Goal: Transaction & Acquisition: Purchase product/service

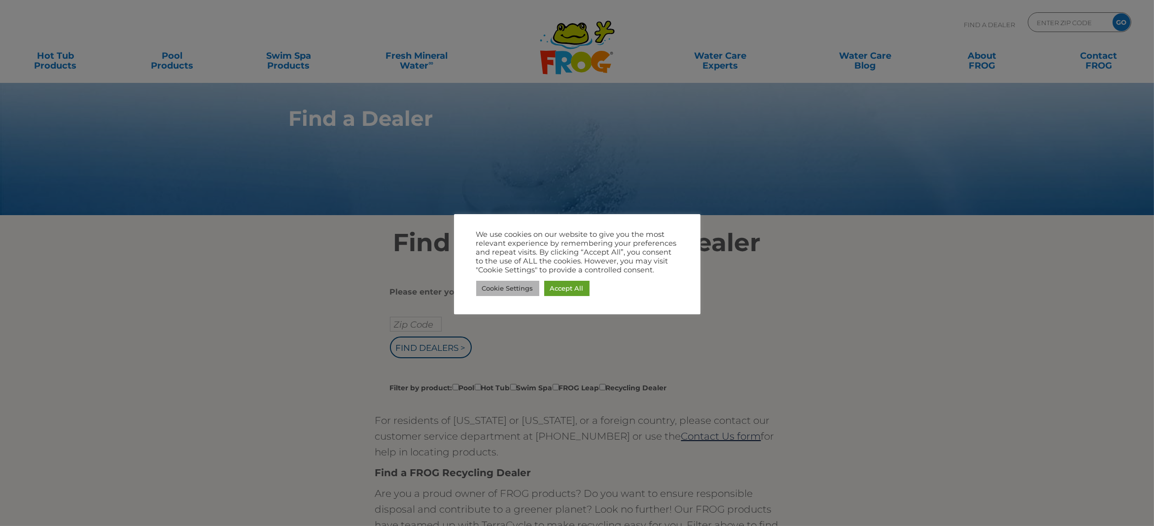
click at [516, 293] on link "Cookie Settings" at bounding box center [507, 288] width 63 height 15
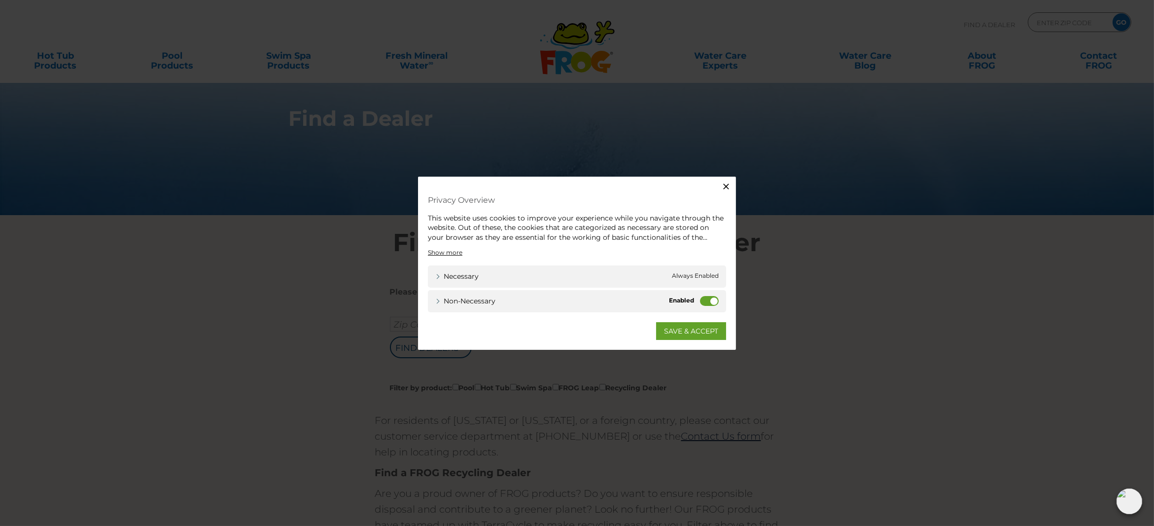
click at [701, 299] on label "Non-necessary" at bounding box center [709, 301] width 19 height 10
click at [0, 0] on input "Non-necessary" at bounding box center [0, 0] width 0 height 0
click at [692, 329] on link "SAVE & ACCEPT" at bounding box center [691, 331] width 70 height 18
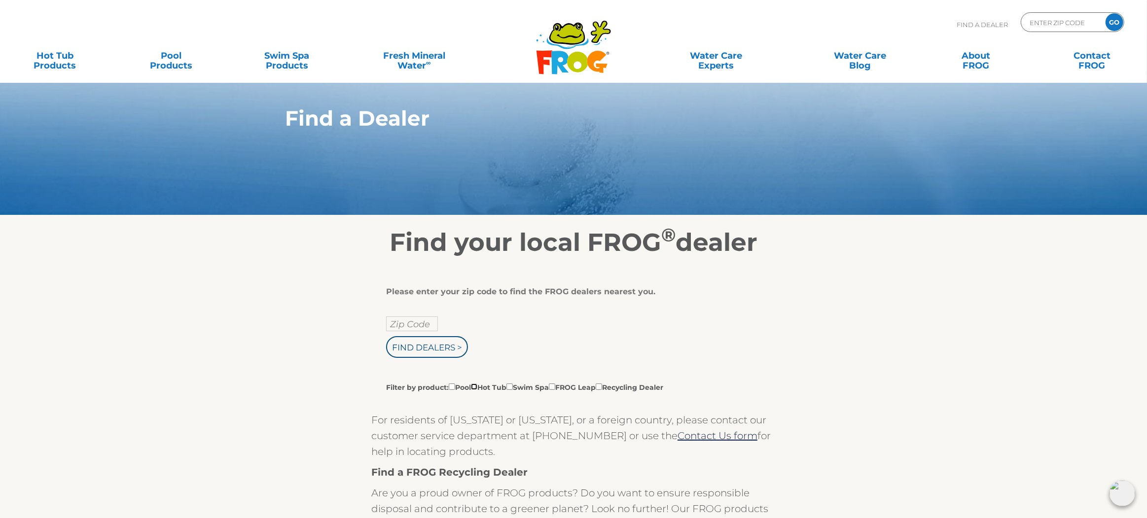
click at [477, 386] on input "Filter by product: Pool Hot Tub Swim Spa FROG Leap Recycling Dealer" at bounding box center [474, 387] width 6 height 6
checkbox input "true"
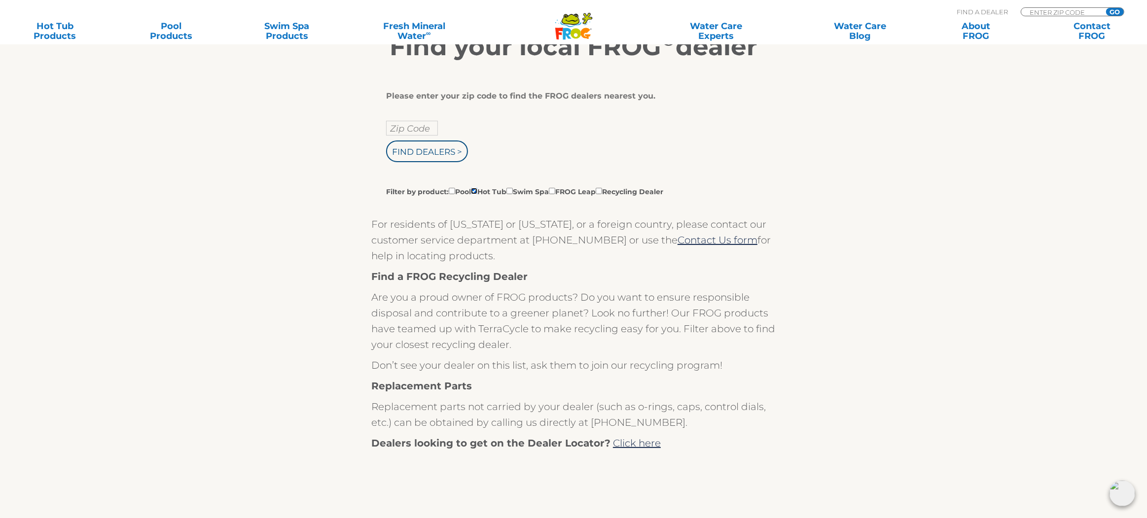
scroll to position [99, 0]
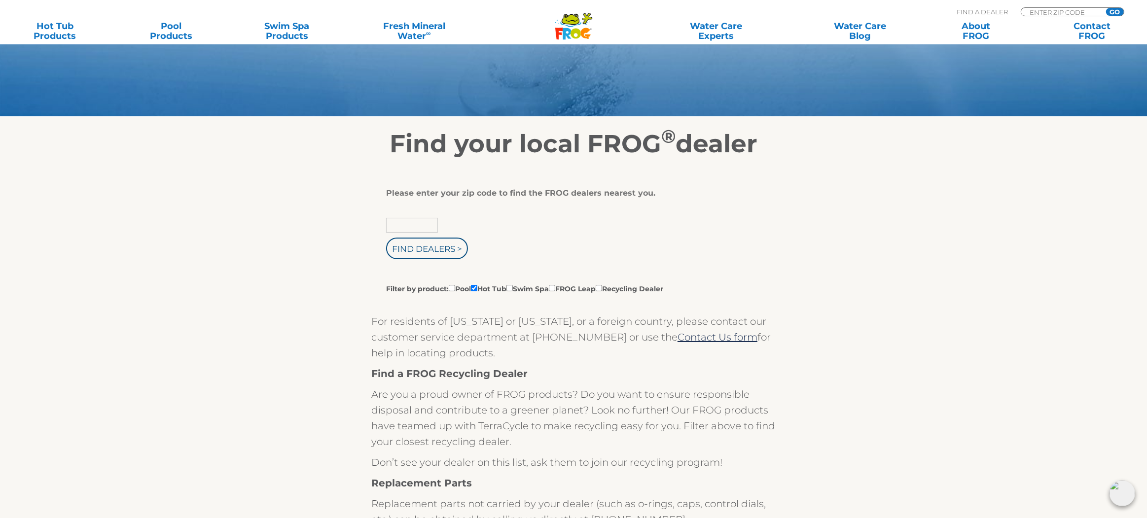
click at [424, 220] on input "text" at bounding box center [412, 225] width 52 height 15
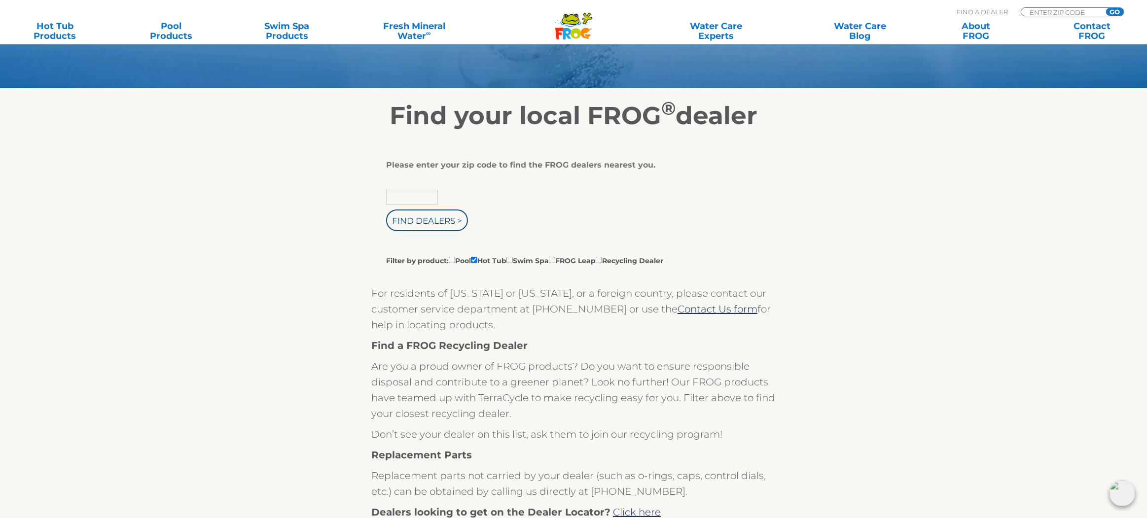
scroll to position [125, 0]
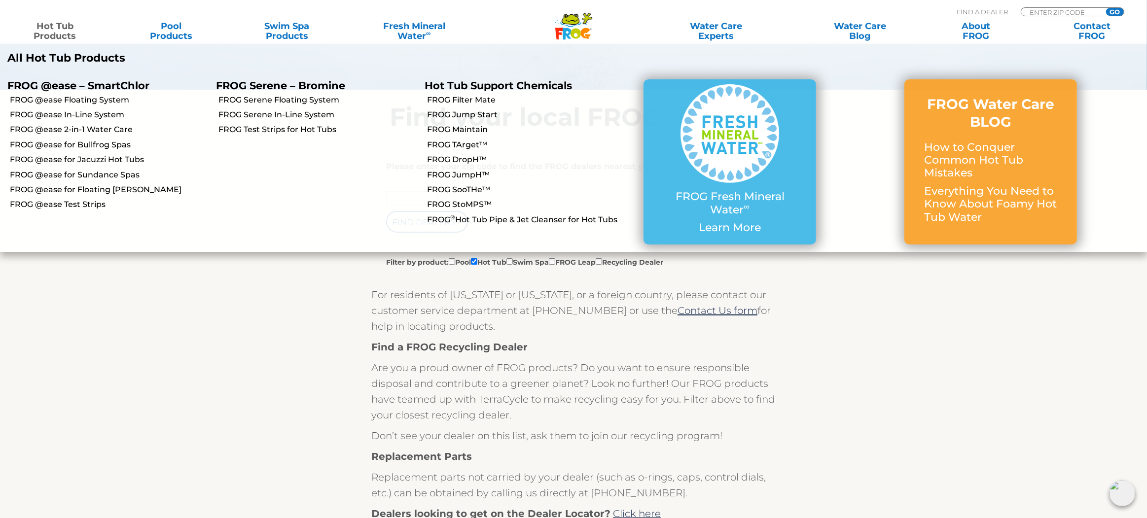
type input "Zip Code"
click at [55, 27] on link "Hot Tub Products" at bounding box center [55, 31] width 90 height 20
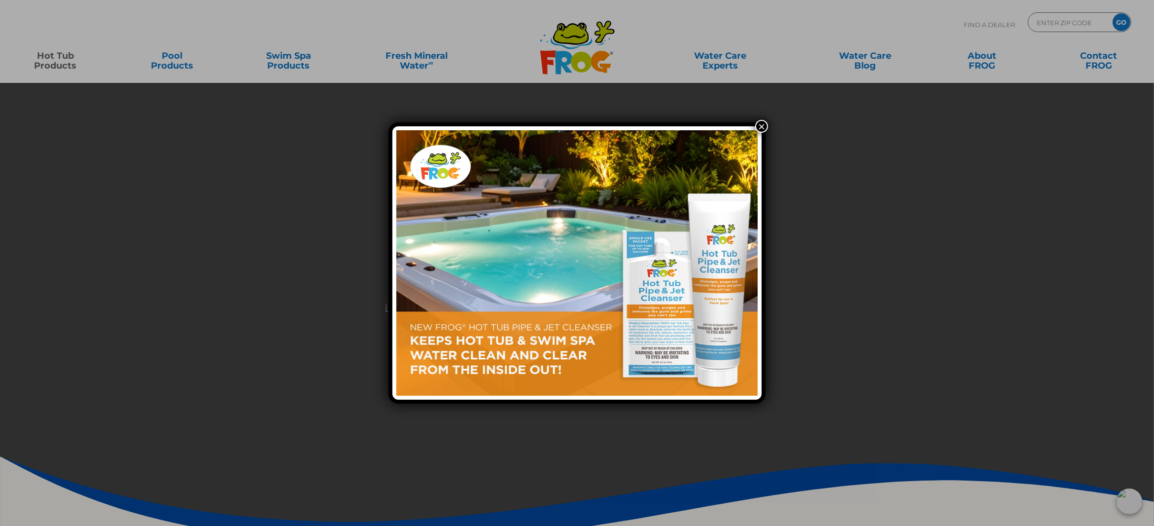
click at [695, 288] on img at bounding box center [576, 262] width 361 height 265
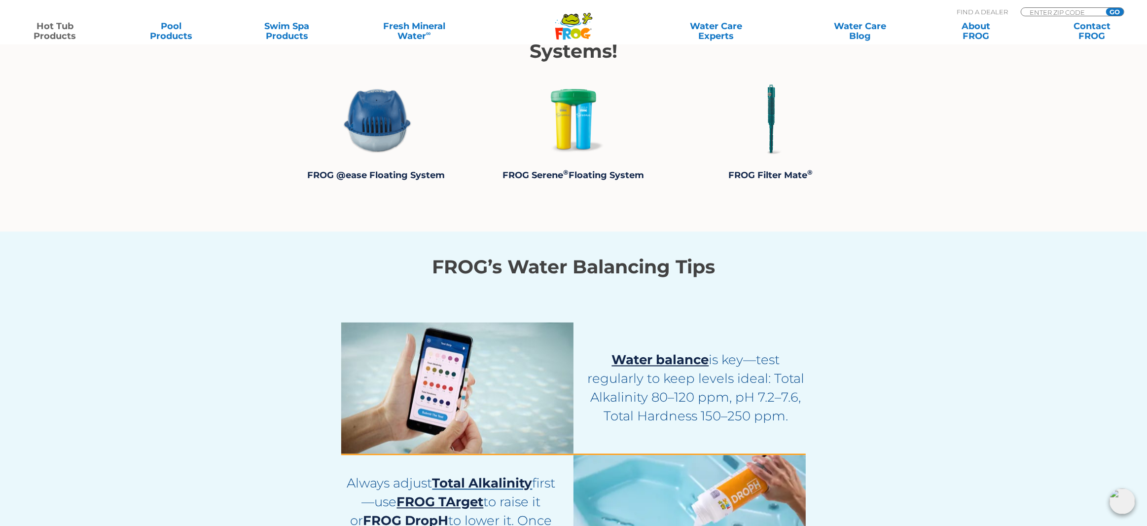
scroll to position [1923, 0]
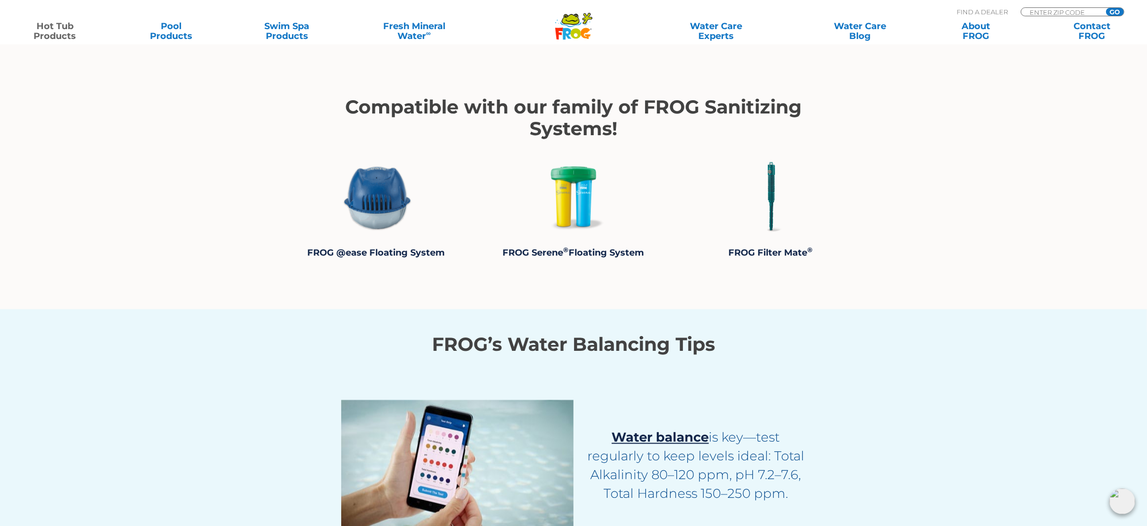
click at [385, 220] on img at bounding box center [376, 197] width 74 height 74
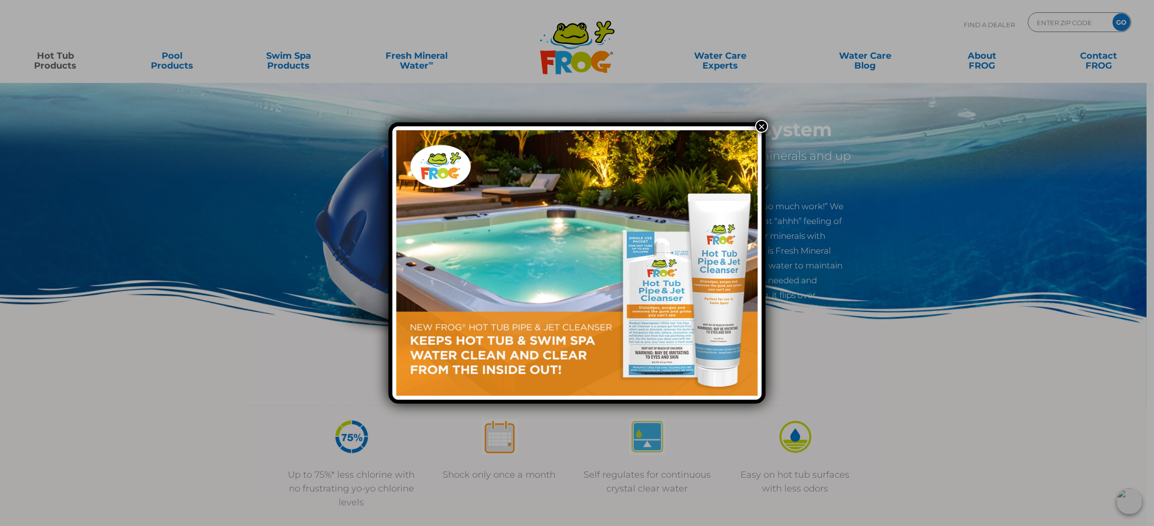
click at [758, 128] on button "×" at bounding box center [762, 126] width 13 height 13
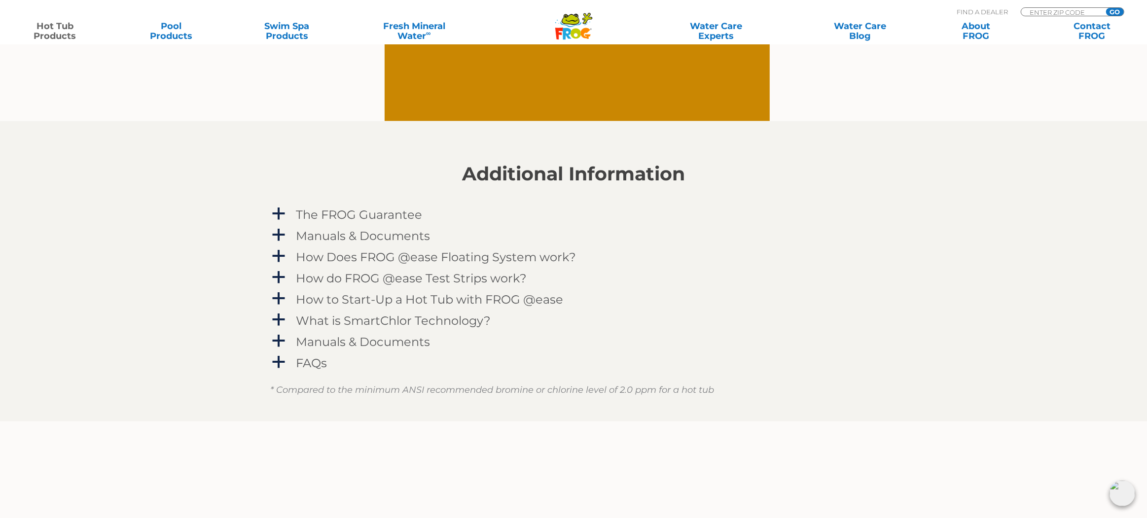
scroll to position [1085, 0]
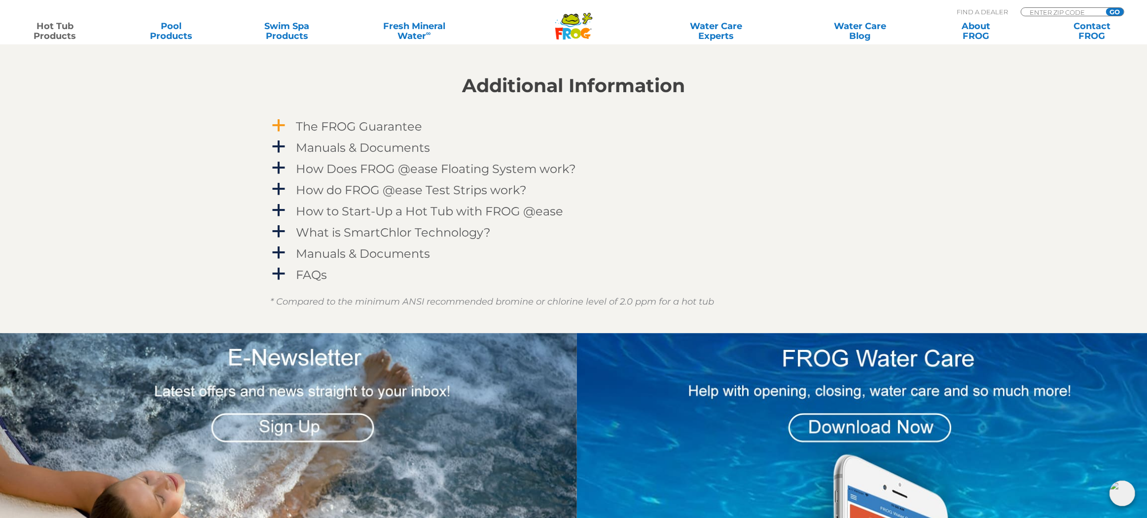
click at [278, 120] on span "a" at bounding box center [278, 125] width 15 height 15
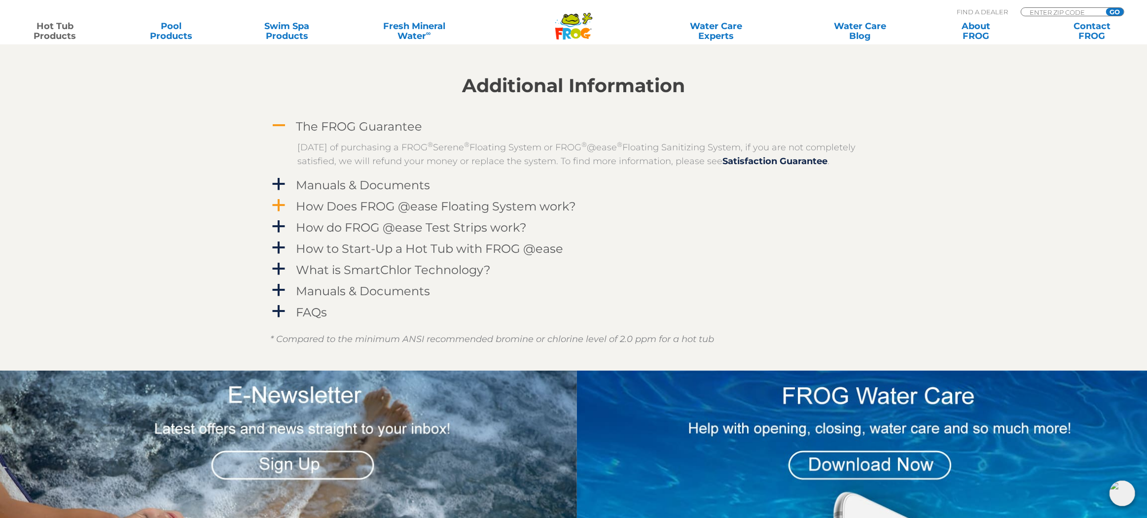
click at [292, 216] on link "a How Does FROG @ease Floating System work?" at bounding box center [573, 206] width 607 height 18
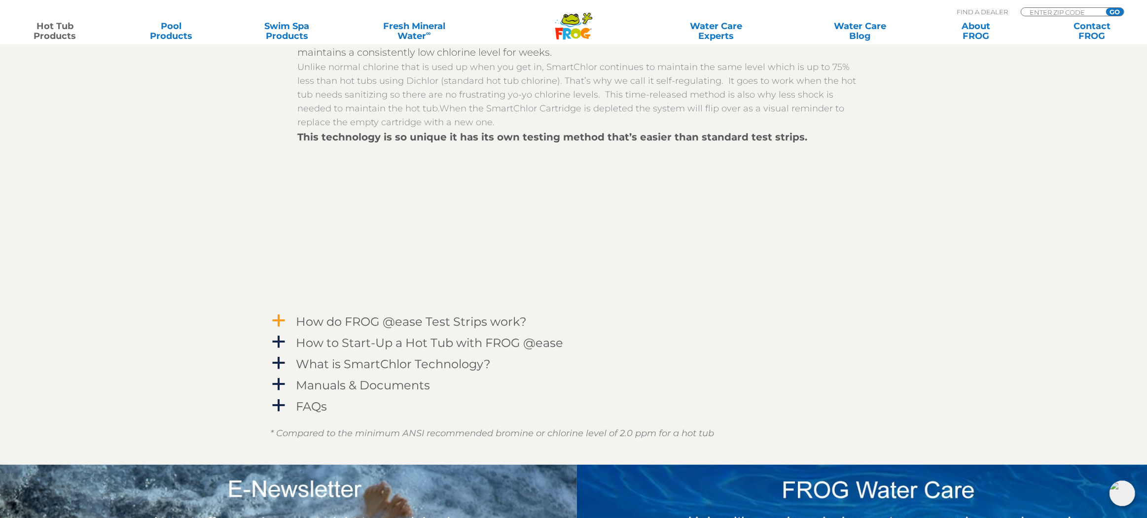
scroll to position [1282, 0]
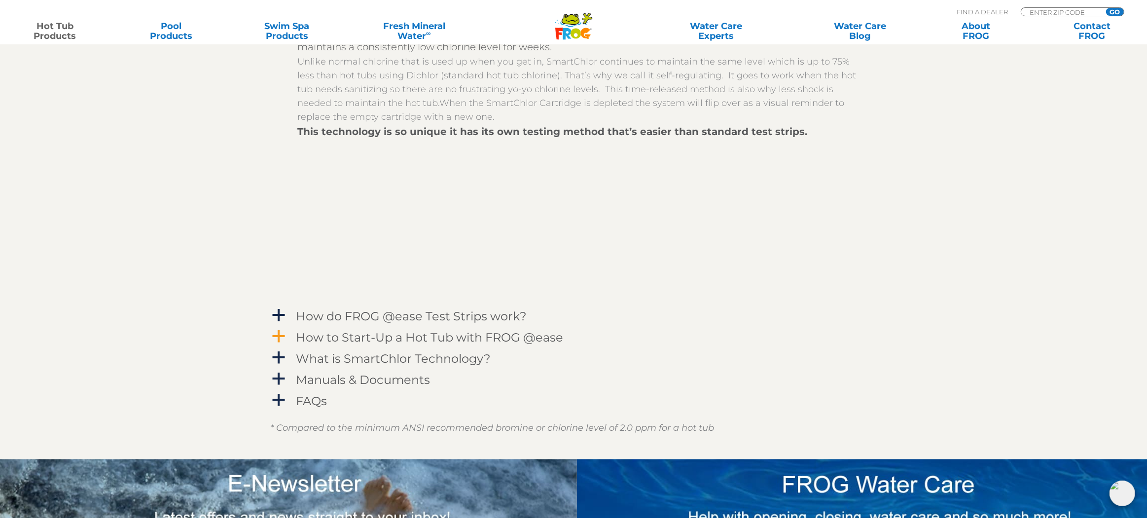
click at [283, 344] on span "a" at bounding box center [278, 336] width 15 height 15
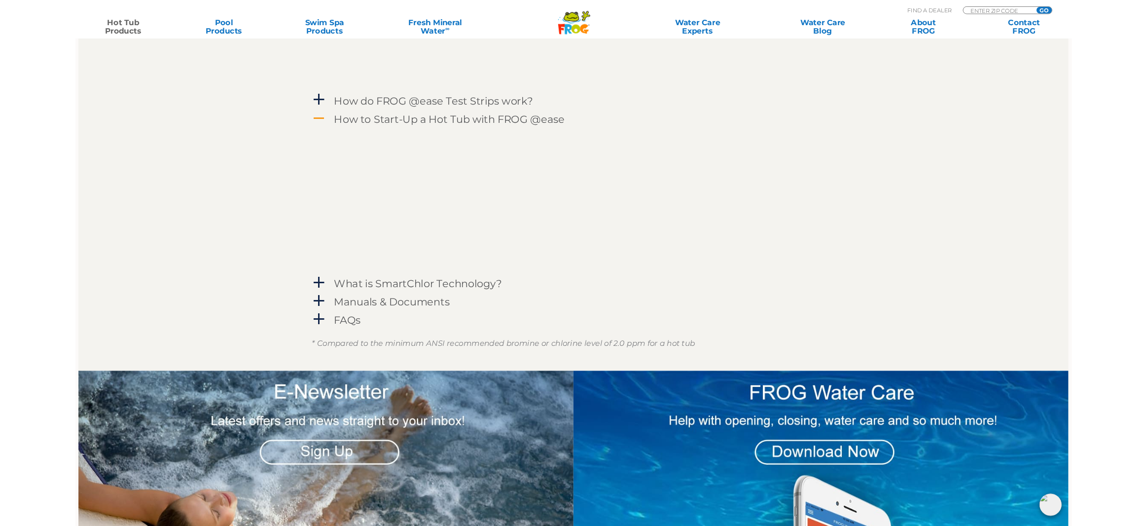
scroll to position [1477, 0]
